Goal: Find specific page/section: Find specific page/section

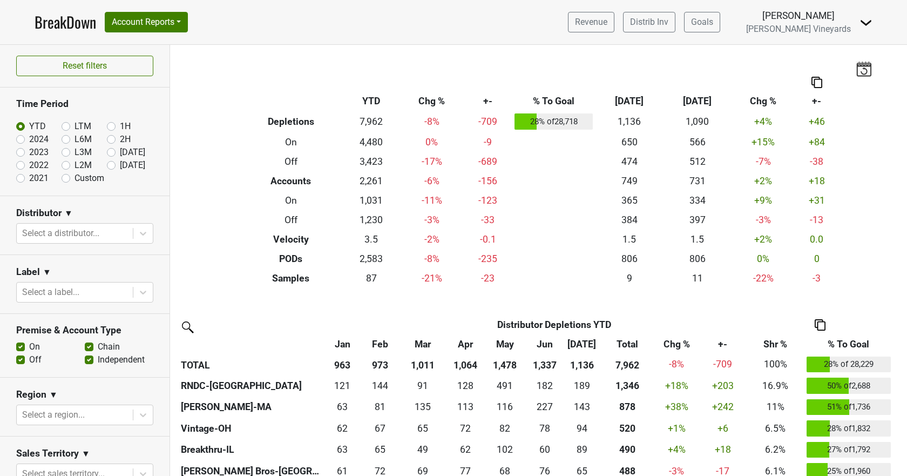
click at [452, 302] on div "Filters Breakdown Type YTD Chg % +- % To Goal [DATE] ‘[DATE] Chg % +- Depletion…" at bounding box center [538, 260] width 737 height 431
click at [133, 19] on button "Account Reports" at bounding box center [146, 22] width 83 height 21
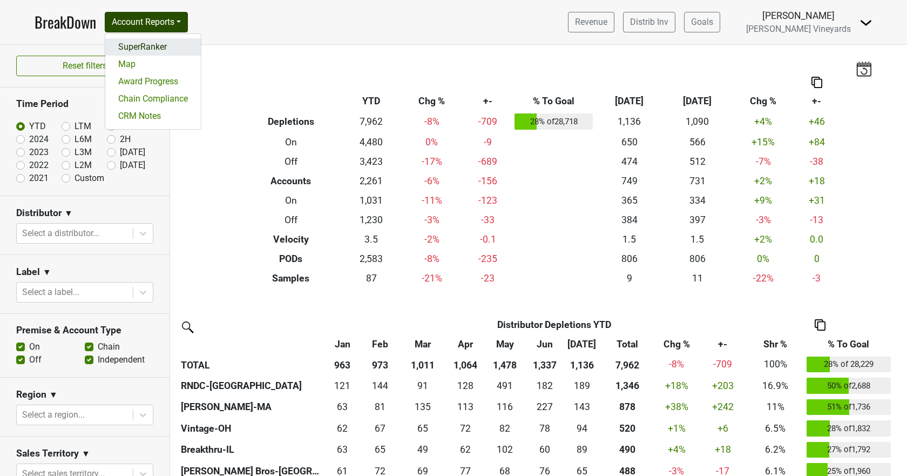
click at [132, 48] on link "SuperRanker" at bounding box center [153, 46] width 96 height 17
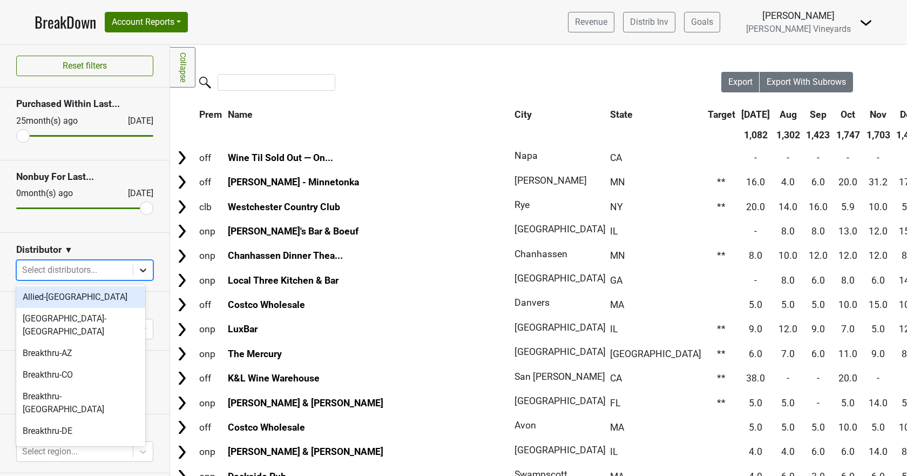
click at [138, 270] on icon at bounding box center [143, 270] width 11 height 11
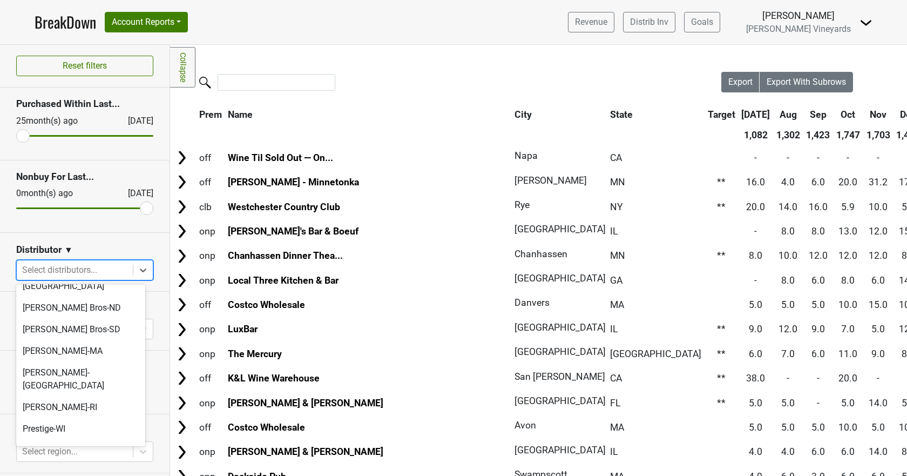
scroll to position [540, 0]
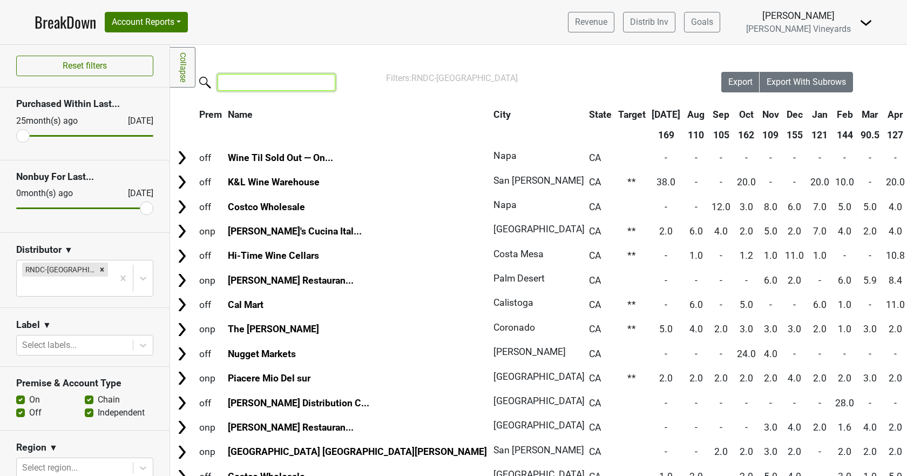
click at [256, 82] on input "search" at bounding box center [277, 82] width 118 height 17
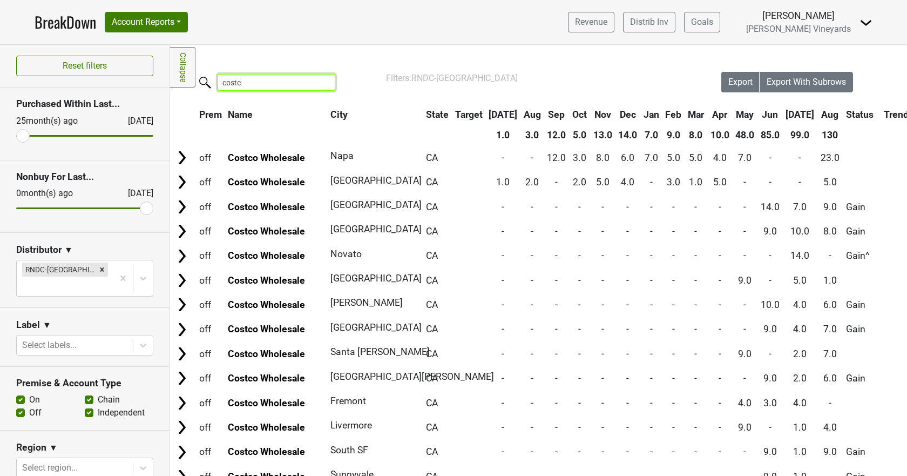
type input "costco"
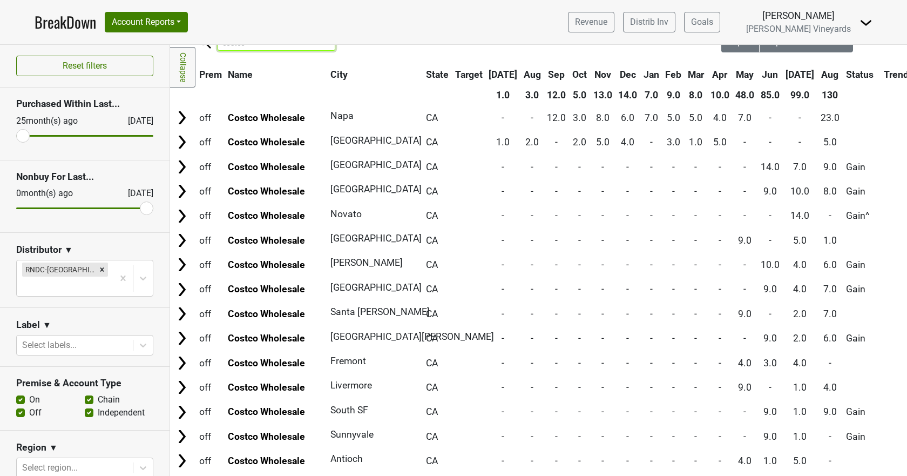
scroll to position [0, 0]
